Goal: Task Accomplishment & Management: Use online tool/utility

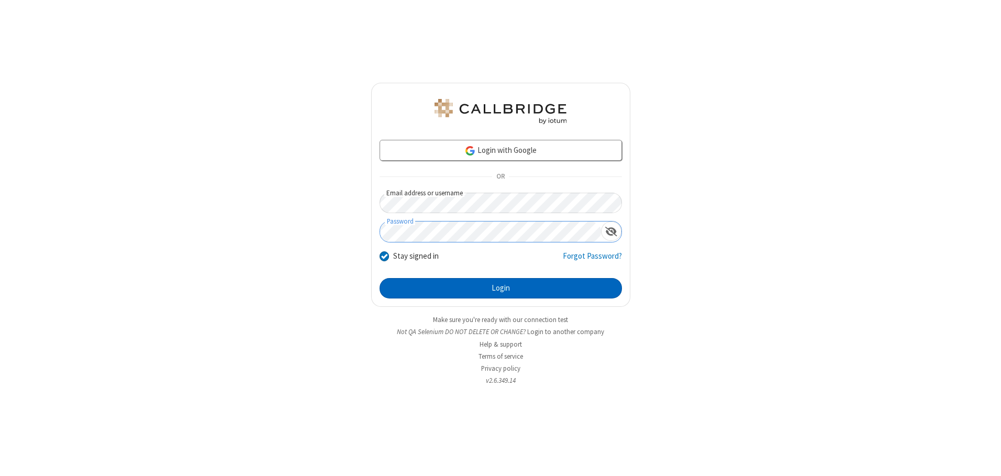
click at [500, 288] on button "Login" at bounding box center [500, 288] width 242 height 21
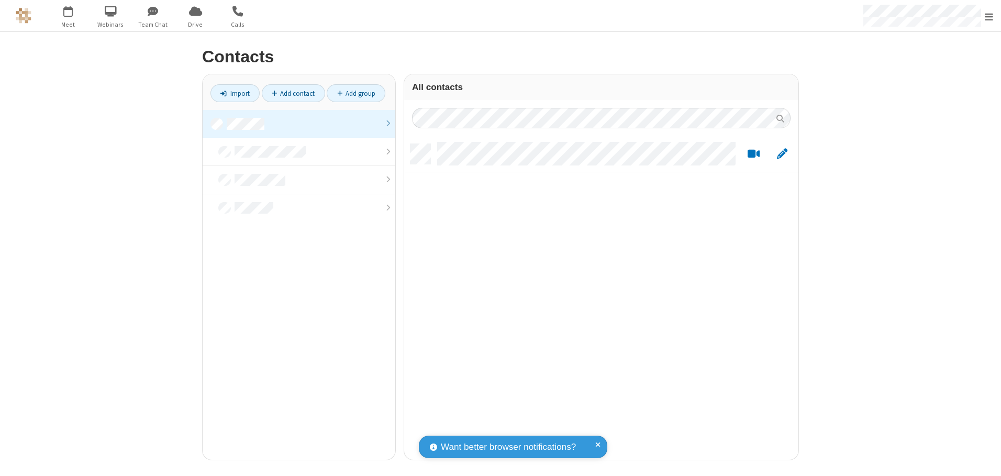
scroll to position [316, 386]
click at [299, 124] on link at bounding box center [299, 124] width 193 height 28
click at [235, 93] on link "Import" at bounding box center [234, 93] width 49 height 18
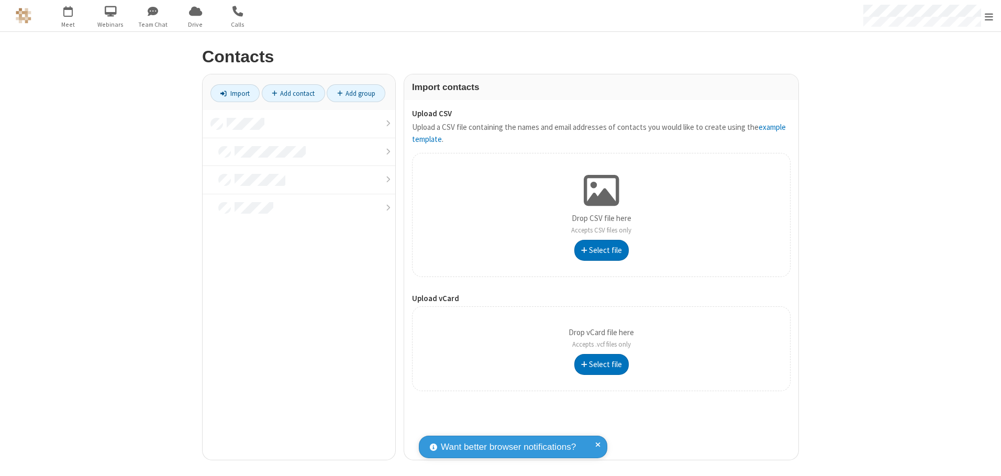
type input "C:\fakepath\contacts.vcf"
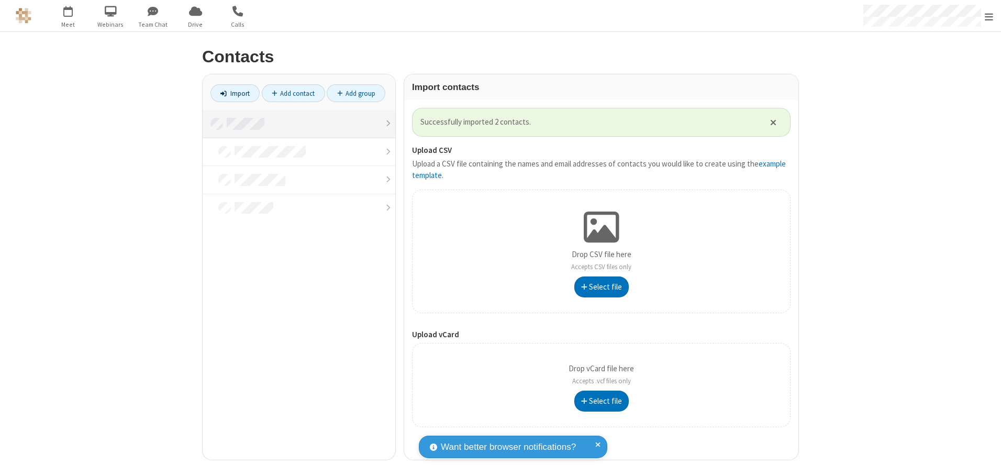
click at [299, 124] on link at bounding box center [299, 124] width 193 height 28
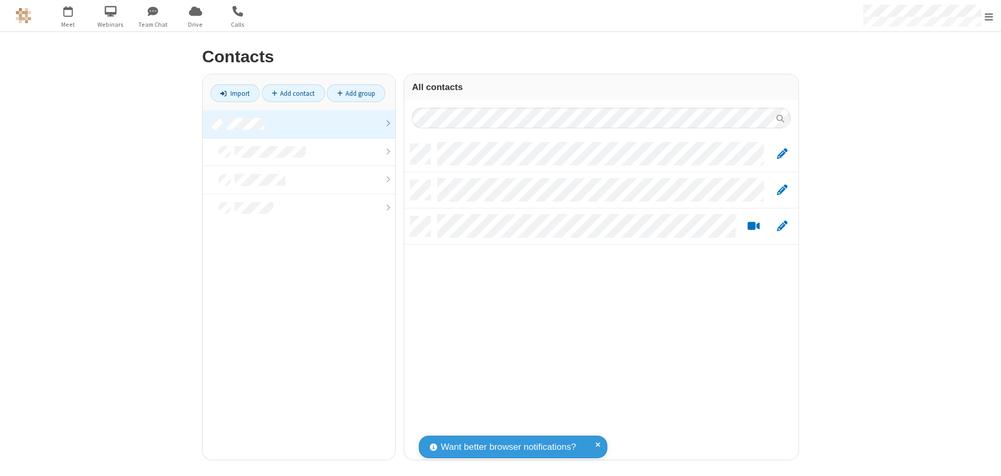
scroll to position [316, 386]
